Goal: Check status: Check status

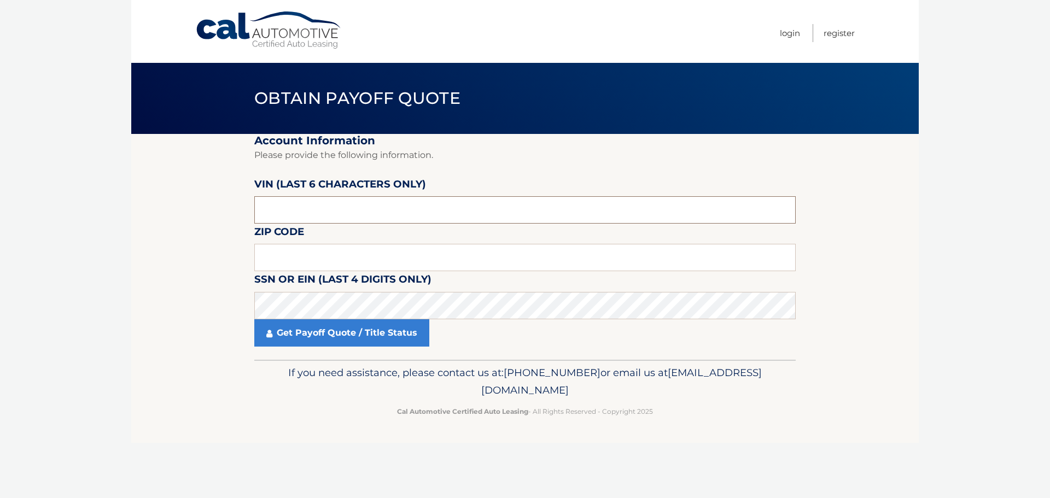
click at [345, 209] on input "text" at bounding box center [524, 209] width 541 height 27
click at [401, 220] on input "text" at bounding box center [524, 209] width 541 height 27
type input "283707"
click at [391, 256] on input "text" at bounding box center [524, 257] width 541 height 27
click at [333, 254] on input "text" at bounding box center [524, 257] width 541 height 27
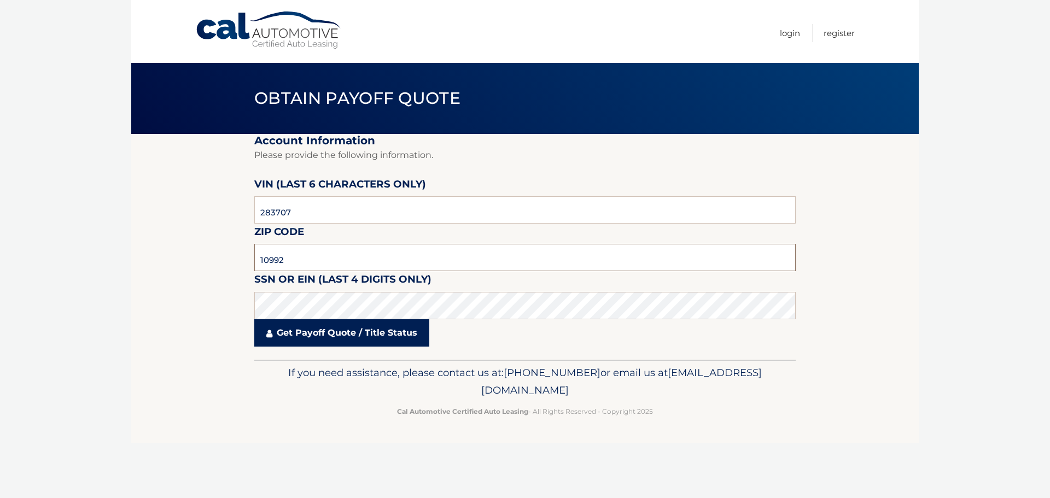
type input "10992"
click at [303, 333] on link "Get Payoff Quote / Title Status" at bounding box center [341, 332] width 175 height 27
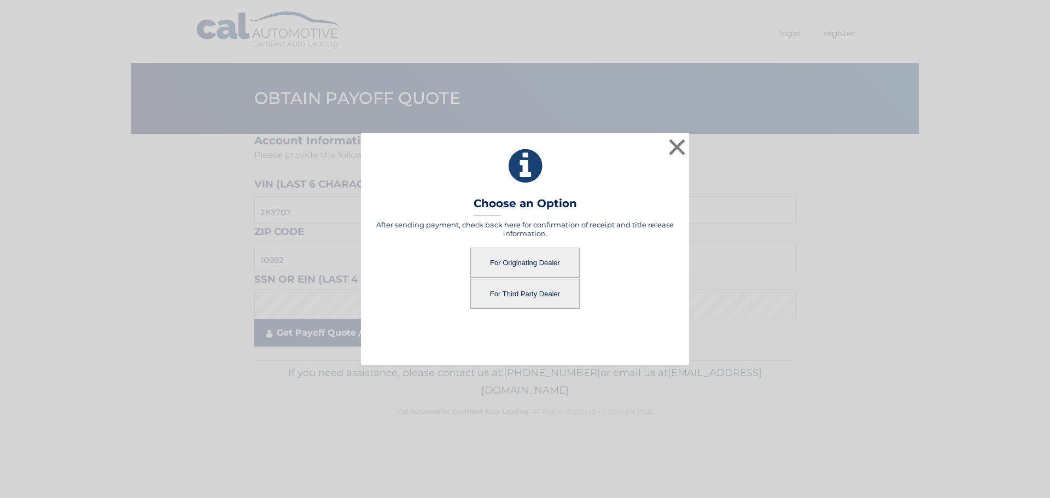
click at [270, 335] on div "× Choose an Option After sending payment, check back here for confirmation of r…" at bounding box center [524, 249] width 1041 height 232
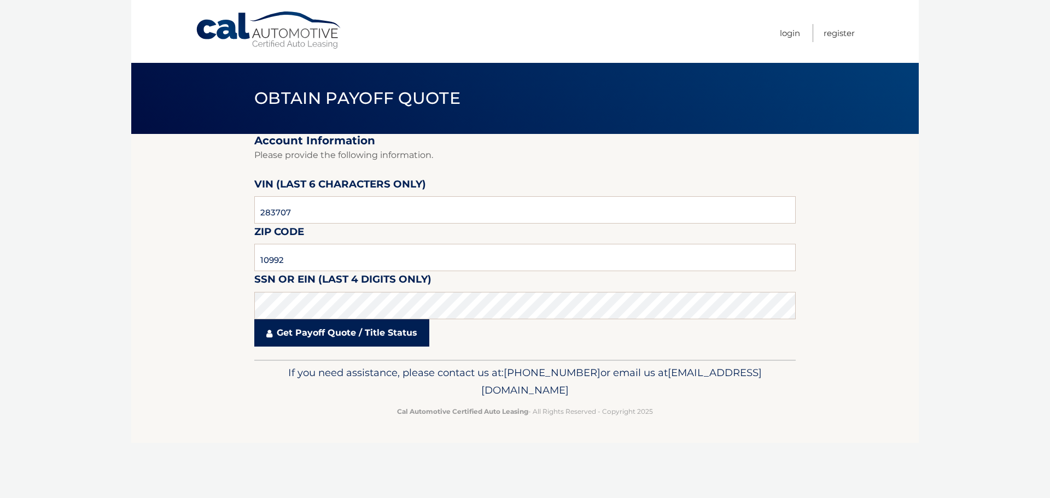
click at [283, 337] on link "Get Payoff Quote / Title Status" at bounding box center [341, 332] width 175 height 27
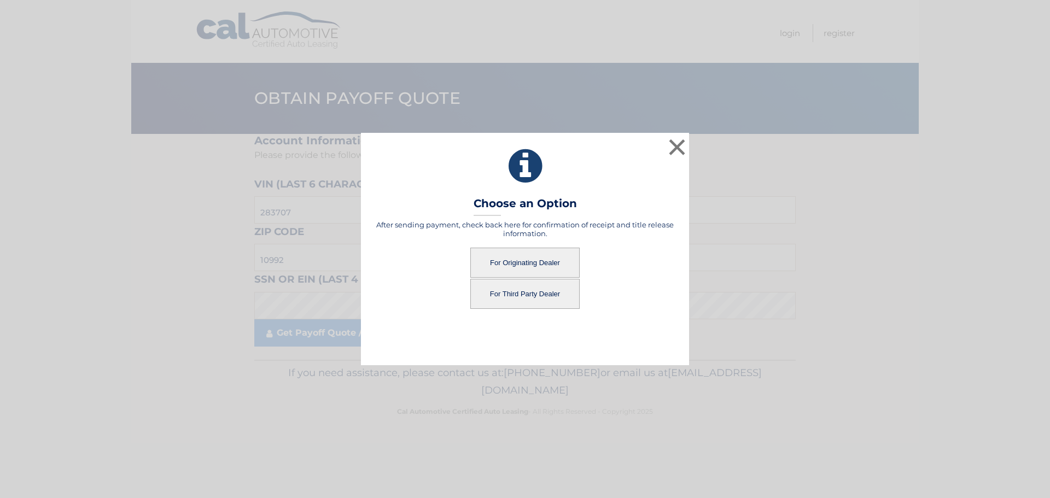
click at [543, 261] on button "For Originating Dealer" at bounding box center [524, 263] width 109 height 30
click at [534, 264] on button "For Originating Dealer" at bounding box center [524, 263] width 109 height 30
